Goal: Task Accomplishment & Management: Use online tool/utility

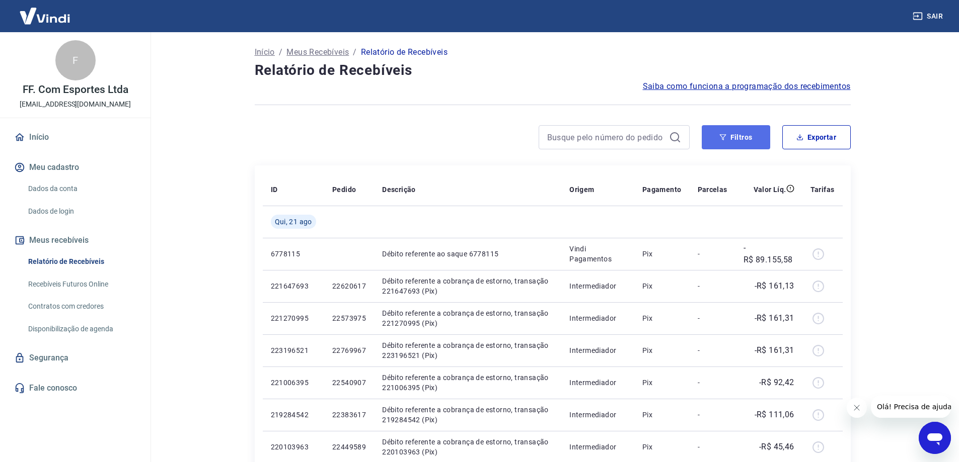
click at [746, 139] on button "Filtros" at bounding box center [735, 137] width 68 height 24
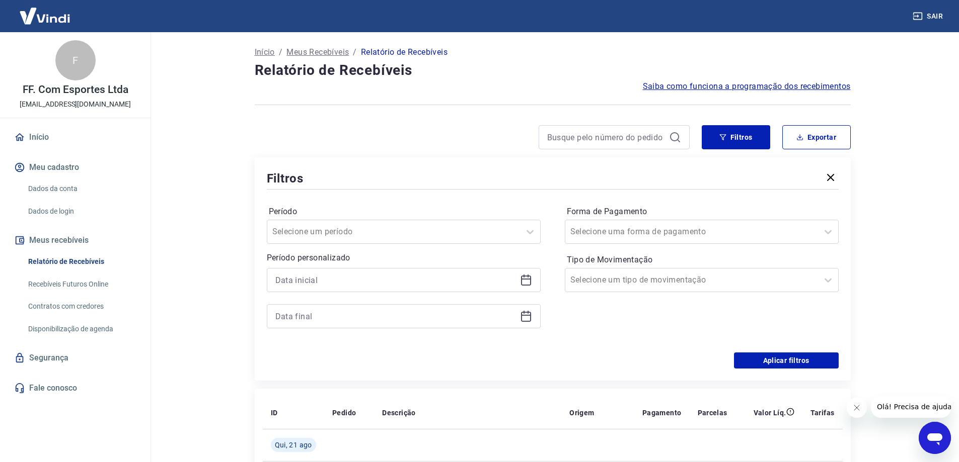
click at [669, 325] on div "Forma de Pagamento Selecione uma forma de pagamento Tipo de Movimentação Seleci…" at bounding box center [702, 272] width 274 height 137
click at [526, 281] on icon at bounding box center [526, 280] width 12 height 12
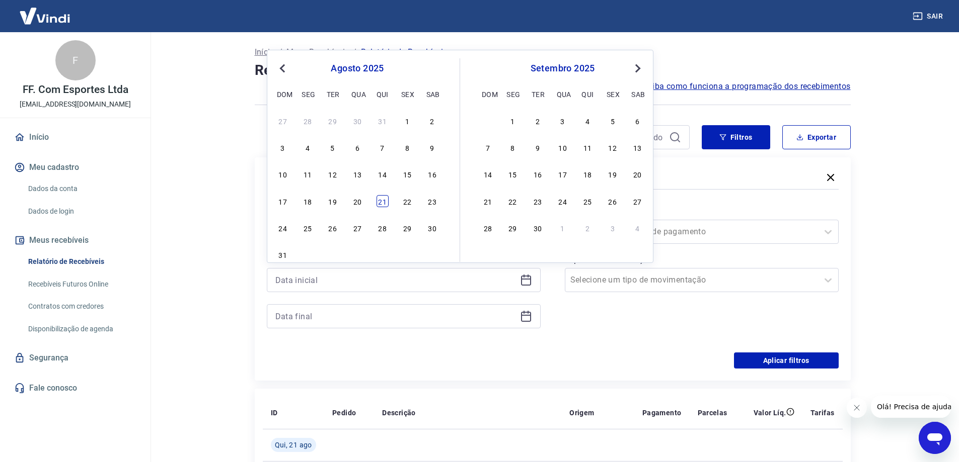
click at [381, 203] on div "21" at bounding box center [382, 201] width 12 height 12
click at [524, 317] on icon at bounding box center [526, 316] width 12 height 12
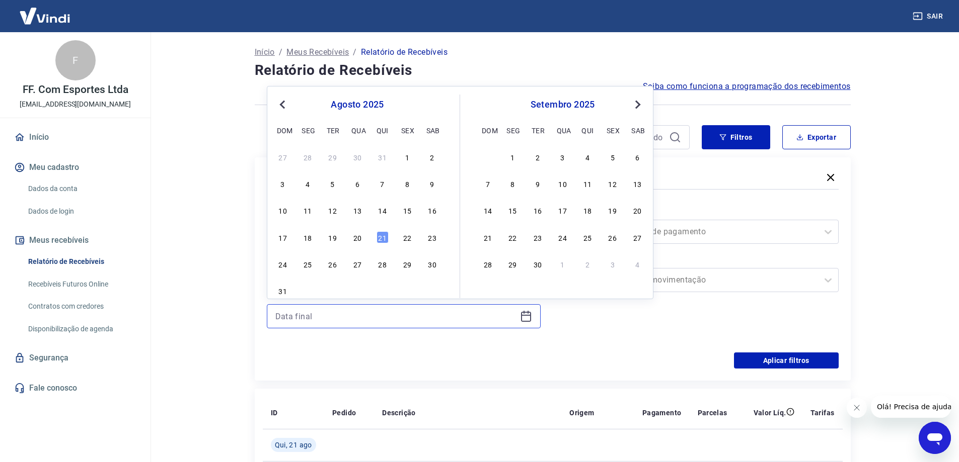
type input "[DATE]"
click at [383, 241] on div "21" at bounding box center [382, 237] width 12 height 12
type input "[DATE]"
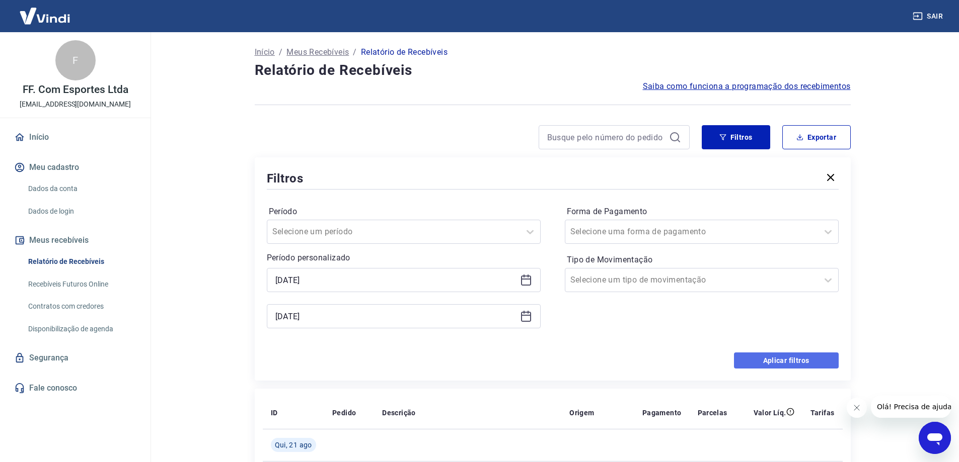
click at [798, 361] on button "Aplicar filtros" at bounding box center [786, 361] width 105 height 16
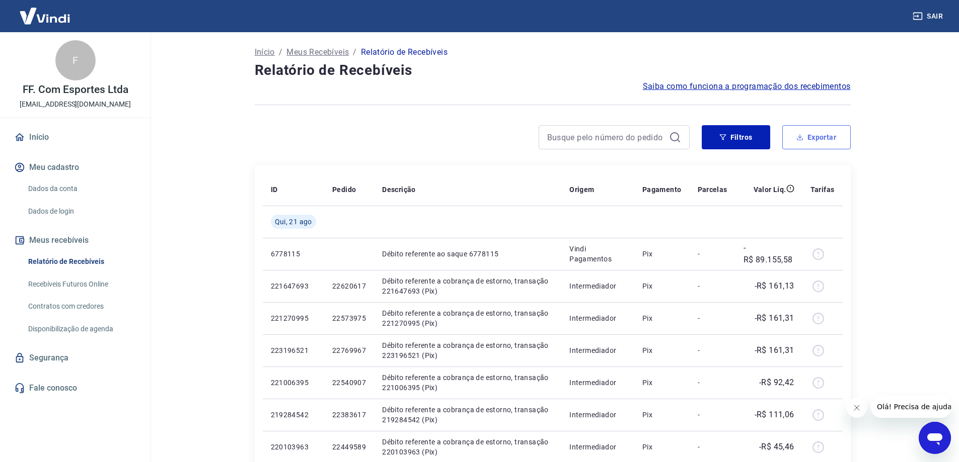
click at [809, 144] on button "Exportar" at bounding box center [816, 137] width 68 height 24
type input "[DATE]"
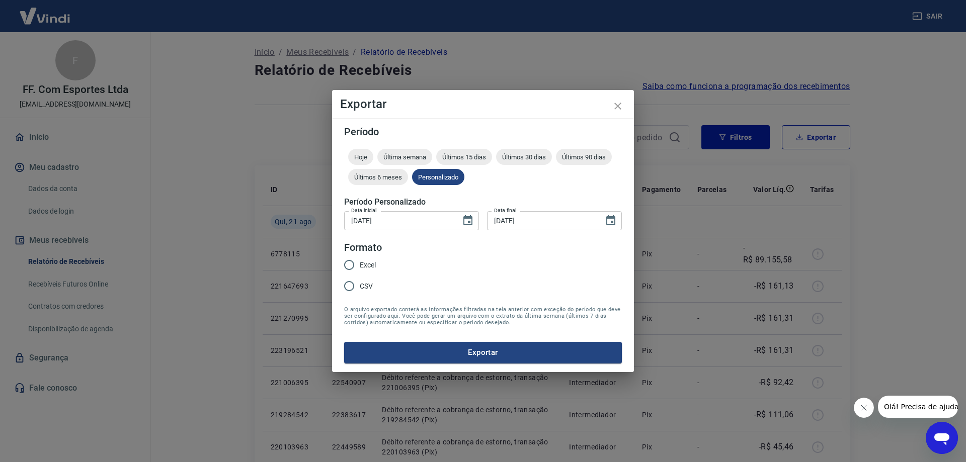
click at [368, 264] on span "Excel" at bounding box center [368, 265] width 16 height 11
click at [360, 264] on input "Excel" at bounding box center [349, 265] width 21 height 21
radio input "true"
click at [493, 351] on button "Exportar" at bounding box center [483, 352] width 278 height 21
